Goal: Transaction & Acquisition: Purchase product/service

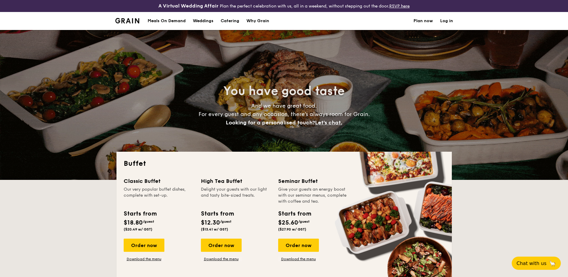
select select
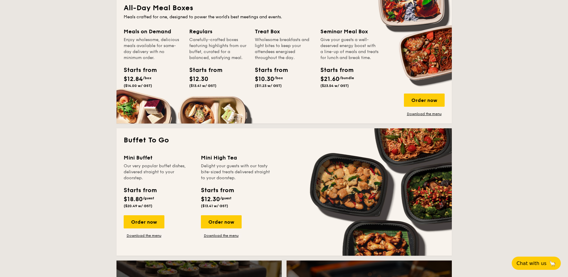
scroll to position [300, 0]
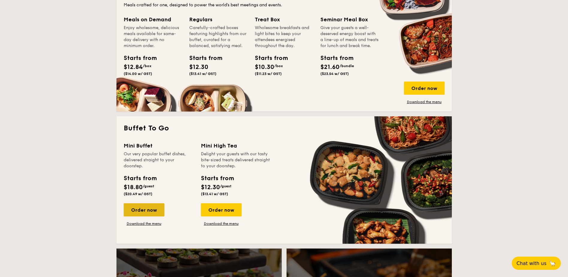
click at [150, 212] on div "Order now" at bounding box center [144, 209] width 41 height 13
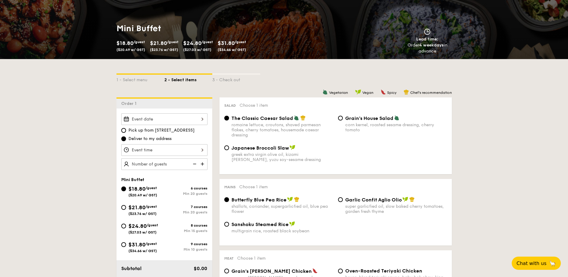
scroll to position [120, 0]
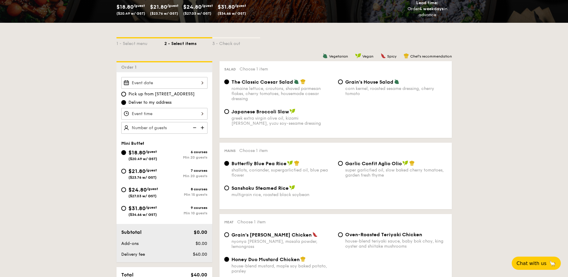
click at [227, 259] on input "Honey Duo Mustard Chicken house-blend mustard, maple soy baked potato, parsley" at bounding box center [226, 259] width 5 height 5
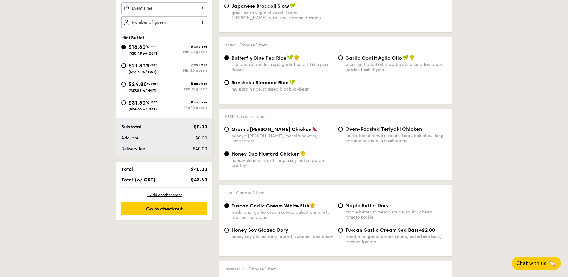
scroll to position [240, 0]
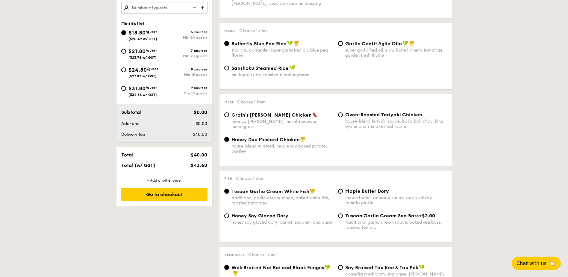
click at [228, 139] on input "Honey Duo Mustard Chicken house-blend mustard, maple soy baked potato, parsley" at bounding box center [226, 139] width 5 height 5
click at [228, 115] on input "Grain's [PERSON_NAME] Chicken nyonya [PERSON_NAME], masala powder, lemongrass" at bounding box center [226, 114] width 5 height 5
radio input "true"
click at [228, 115] on input "Grain's [PERSON_NAME] Chicken nyonya [PERSON_NAME], masala powder, lemongrass" at bounding box center [226, 114] width 5 height 5
click at [227, 139] on input "Honey Duo Mustard Chicken house-blend mustard, maple soy baked potato, parsley" at bounding box center [226, 139] width 5 height 5
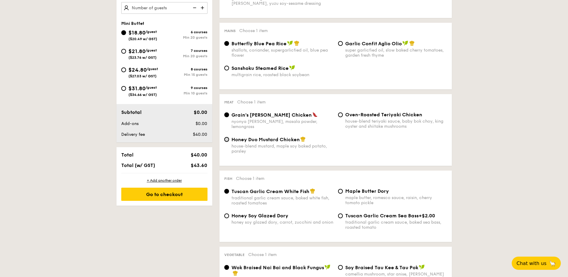
radio input "true"
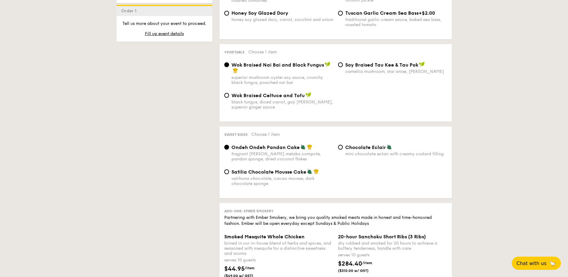
scroll to position [449, 0]
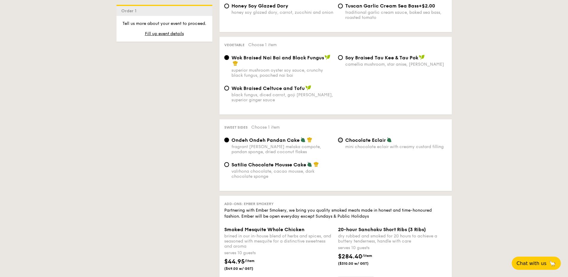
click at [342, 141] on input "Chocolate Eclair mini chocolate eclair with creamy custard filling" at bounding box center [340, 140] width 5 height 5
radio input "true"
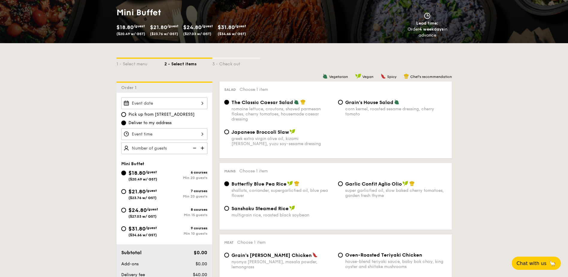
scroll to position [120, 0]
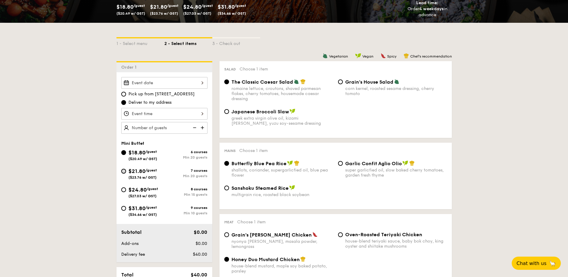
click at [125, 172] on input "$21.80 /guest ($23.76 w/ GST) 7 courses Min 20 guests" at bounding box center [123, 171] width 5 height 5
radio input "true"
radio input "false"
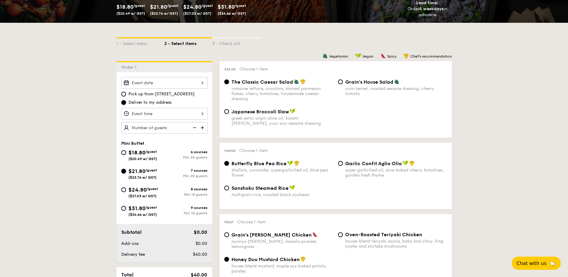
radio input "true"
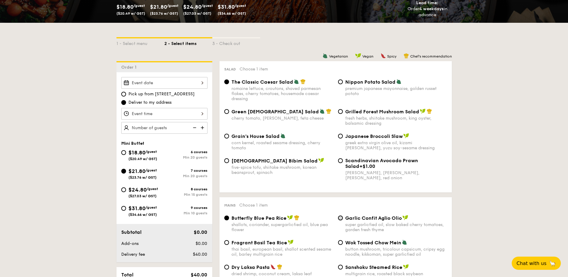
click at [340, 218] on input "Garlic Confit Aglio Olio super garlicfied oil, slow baked cherry tomatoes, gard…" at bounding box center [340, 217] width 5 height 5
radio input "true"
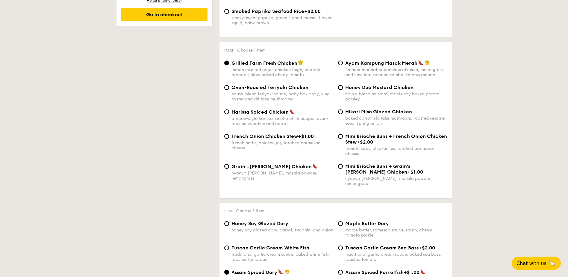
scroll to position [449, 0]
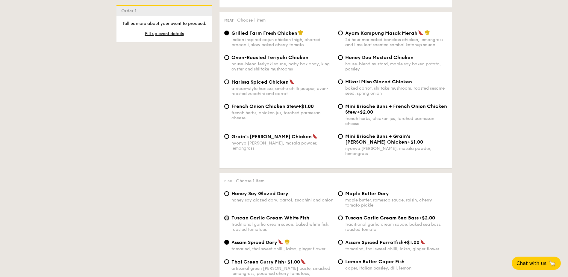
click at [228, 215] on input "Tuscan Garlic Cream White Fish traditional garlic cream sauce, baked white fish…" at bounding box center [226, 217] width 5 height 5
radio input "true"
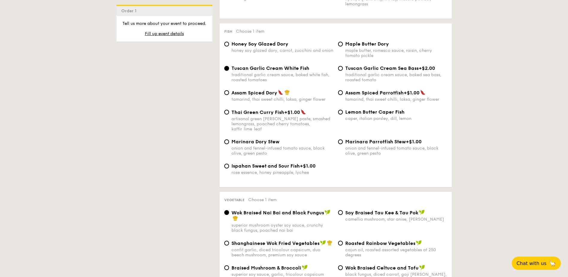
scroll to position [599, 0]
click at [342, 240] on input "Roasted Rainbow Vegetables cajun oil, roasted assorted vegetables at 250 degrees" at bounding box center [340, 242] width 5 height 5
radio input "true"
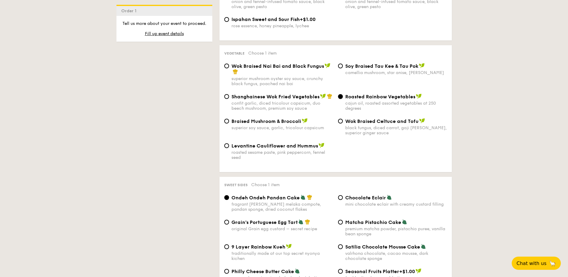
scroll to position [749, 0]
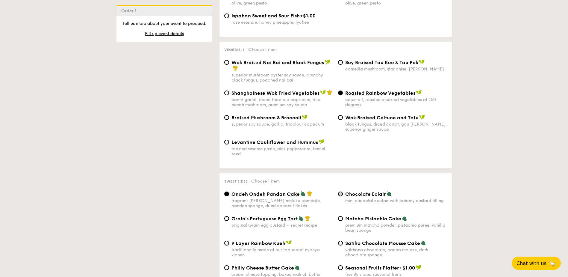
click at [339, 191] on input "Chocolate Eclair mini chocolate eclair with creamy custard filling" at bounding box center [340, 193] width 5 height 5
radio input "true"
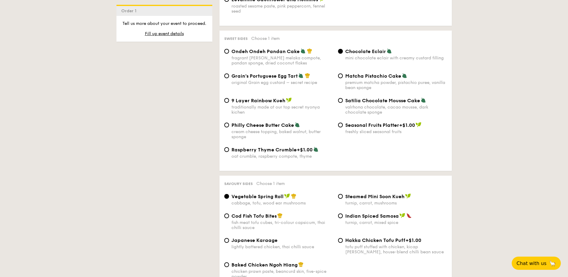
scroll to position [899, 0]
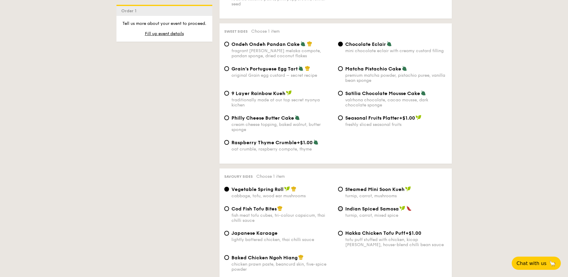
click at [342, 206] on input "Indian Spiced Samosa turnip, carrot, mixed spice" at bounding box center [340, 208] width 5 height 5
radio input "true"
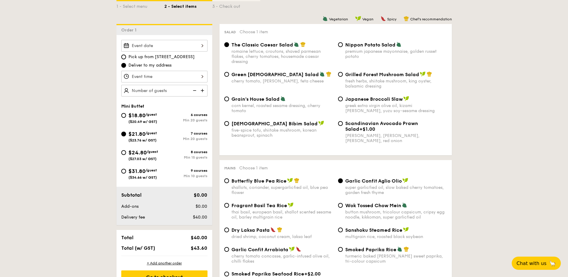
scroll to position [150, 0]
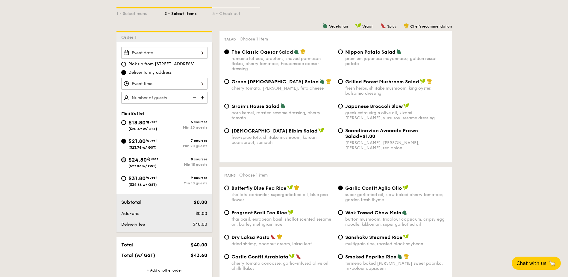
click at [123, 159] on input "$24.80 /guest ($27.03 w/ GST) 8 courses Min 15 guests" at bounding box center [123, 159] width 5 height 5
radio input "true"
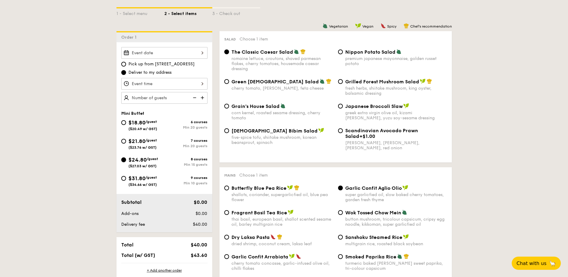
radio input "true"
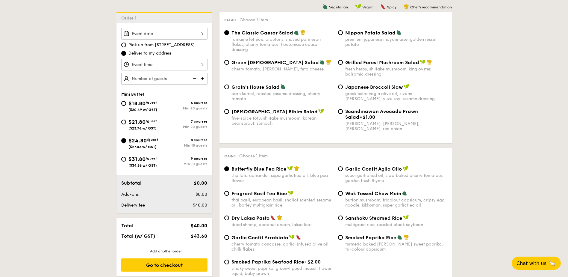
scroll to position [240, 0]
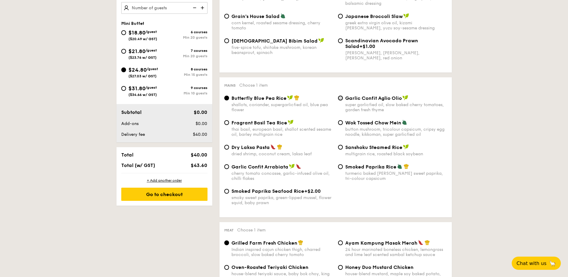
click at [339, 98] on input "Garlic Confit Aglio Olio super garlicfied oil, slow baked cherry tomatoes, gard…" at bounding box center [340, 98] width 5 height 5
radio input "true"
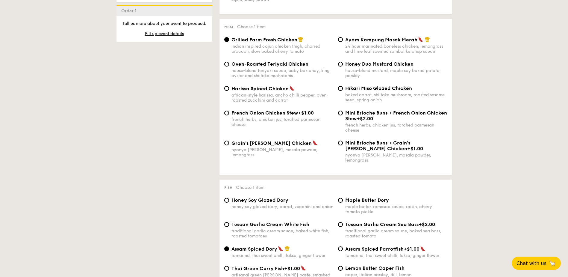
scroll to position [479, 0]
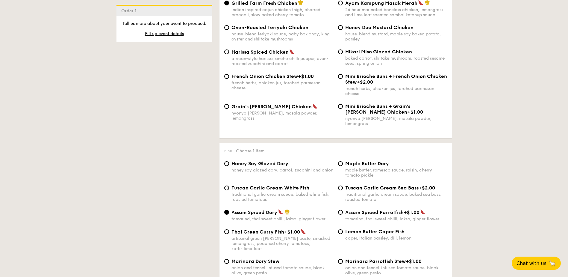
click at [229, 185] on div "Tuscan Garlic Cream White Fish traditional garlic cream sauce, baked white fish…" at bounding box center [279, 193] width 114 height 17
click at [228, 185] on input "Tuscan Garlic Cream White Fish traditional garlic cream sauce, baked white fish…" at bounding box center [226, 187] width 5 height 5
radio input "true"
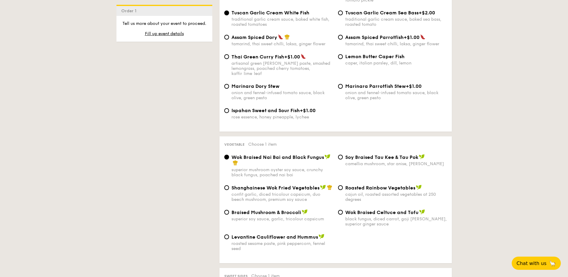
scroll to position [659, 0]
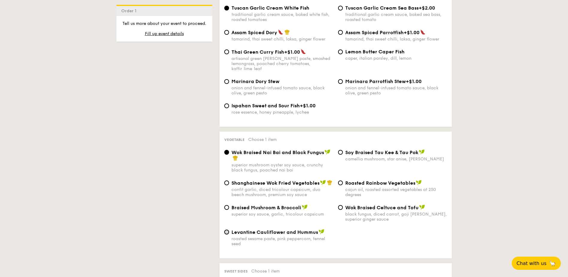
click at [227, 230] on input "Levantine Cauliflower and Hummus roasted sesame paste, pink peppercorn, fennel …" at bounding box center [226, 232] width 5 height 5
radio input "true"
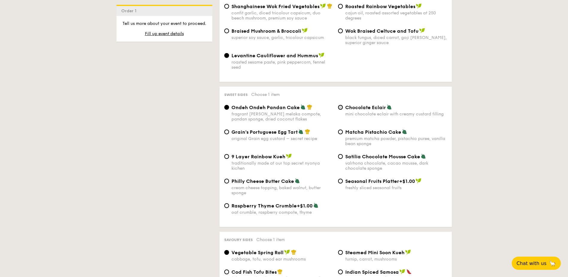
scroll to position [839, 0]
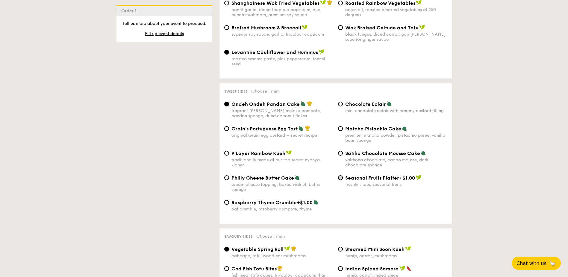
click at [342, 175] on input "Seasonal Fruits Platter +$1.00 freshly sliced seasonal fruits" at bounding box center [340, 177] width 5 height 5
radio input "true"
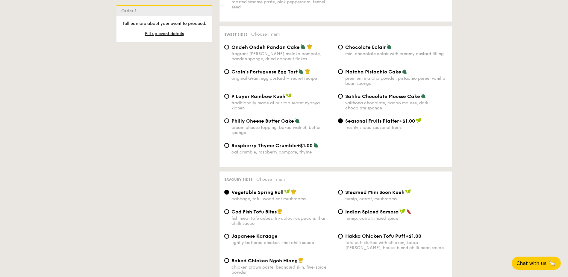
scroll to position [899, 0]
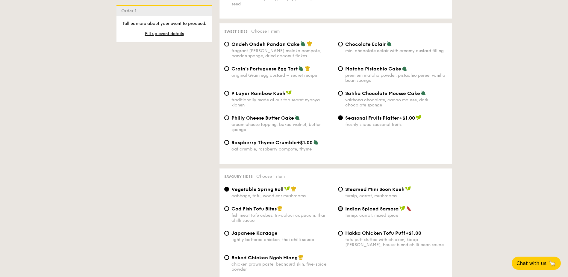
click at [340, 206] on input "Indian Spiced Samosa turnip, carrot, mixed spice" at bounding box center [340, 208] width 5 height 5
radio input "true"
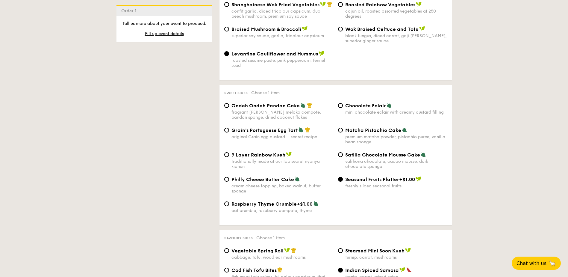
scroll to position [839, 0]
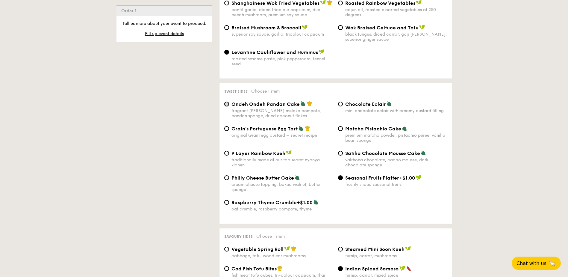
click at [225, 102] on input "Ondeh Ondeh Pandan Cake fragrant [PERSON_NAME] melaka compote, pandan sponge, d…" at bounding box center [226, 104] width 5 height 5
radio input "true"
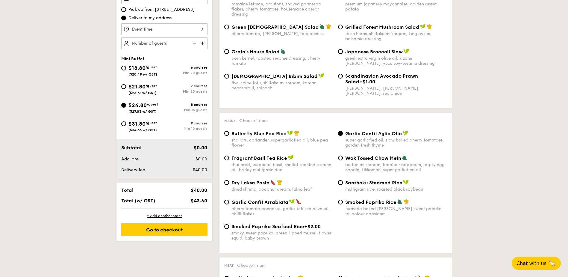
scroll to position [0, 0]
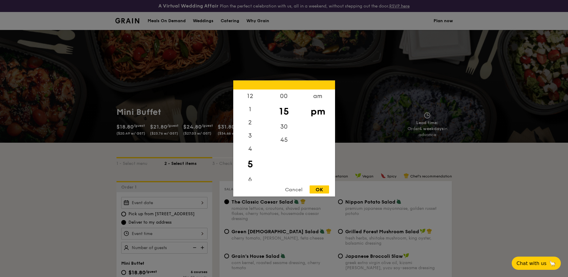
click at [205, 234] on div "12 1 2 3 4 5 6 7 8 9 10 11 00 15 30 45 am pm Cancel OK" at bounding box center [164, 234] width 86 height 12
click at [248, 139] on div "3" at bounding box center [250, 137] width 34 height 17
click at [284, 97] on div "00" at bounding box center [284, 98] width 34 height 17
click at [318, 114] on div "pm" at bounding box center [318, 111] width 34 height 17
drag, startPoint x: 318, startPoint y: 114, endPoint x: 322, endPoint y: 106, distance: 9.1
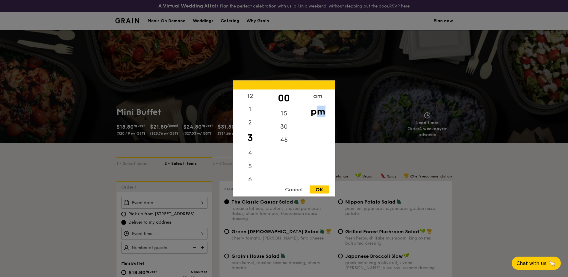
click at [322, 106] on div "pm" at bounding box center [318, 111] width 34 height 17
drag, startPoint x: 322, startPoint y: 106, endPoint x: 318, endPoint y: 124, distance: 18.9
click at [318, 124] on div "am pm" at bounding box center [318, 135] width 34 height 91
click at [317, 188] on div "OK" at bounding box center [319, 189] width 19 height 8
type input "3:00PM"
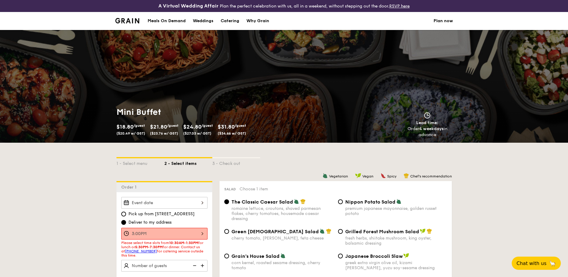
click at [204, 266] on img at bounding box center [203, 265] width 9 height 11
click at [203, 266] on img at bounding box center [203, 265] width 9 height 11
type input "20 guests"
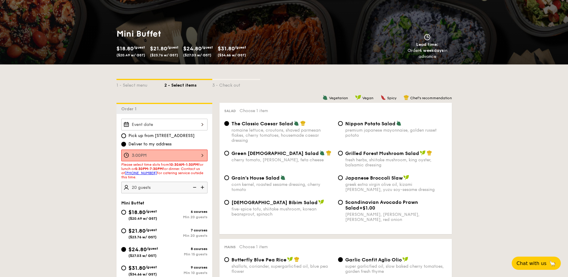
scroll to position [90, 0]
